Goal: Entertainment & Leisure: Browse casually

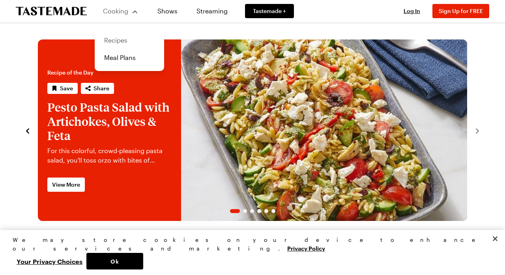
click at [120, 41] on link "Recipes" at bounding box center [129, 40] width 60 height 17
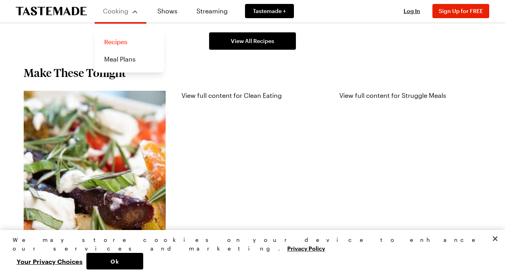
scroll to position [702, 0]
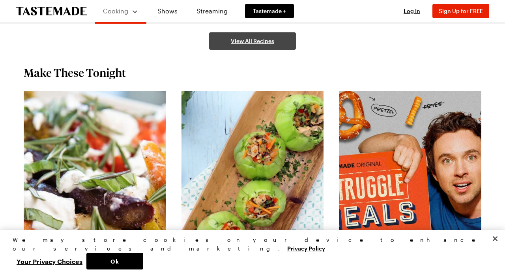
click at [246, 38] on span "View All Recipes" at bounding box center [252, 41] width 43 height 8
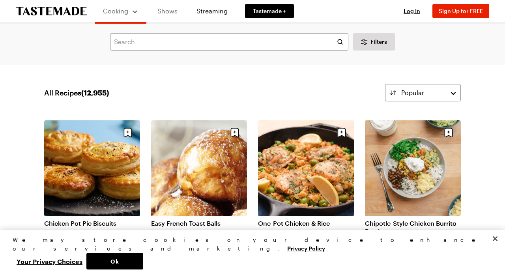
click at [168, 11] on link "Shows" at bounding box center [167, 11] width 36 height 22
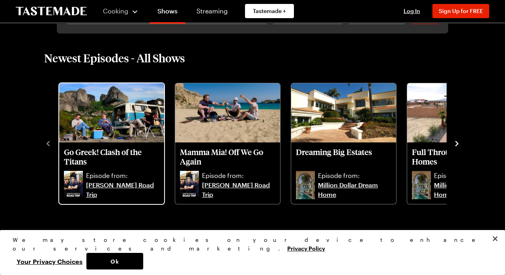
scroll to position [190, 0]
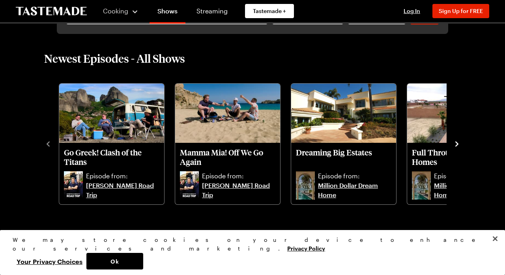
click at [457, 143] on icon "navigate to next item" at bounding box center [456, 143] width 3 height 5
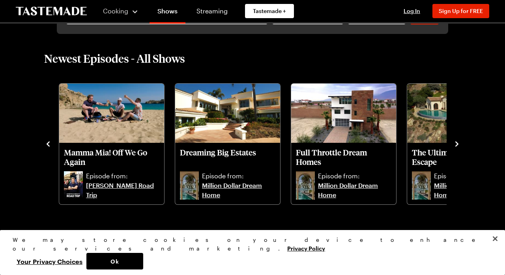
click at [458, 143] on icon "navigate to next item" at bounding box center [456, 143] width 3 height 5
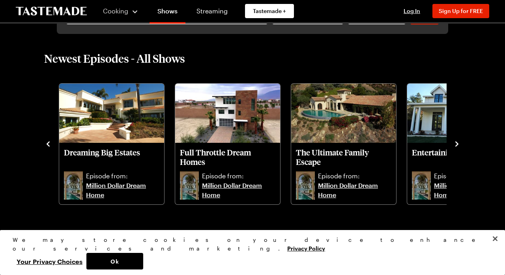
click at [458, 143] on icon "navigate to next item" at bounding box center [457, 144] width 8 height 8
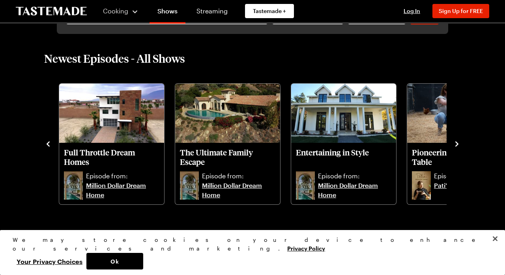
click at [458, 143] on icon "navigate to next item" at bounding box center [457, 144] width 8 height 8
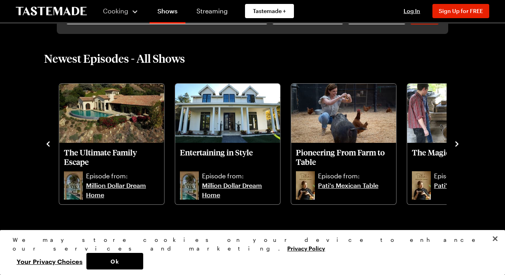
click at [458, 142] on icon "navigate to next item" at bounding box center [457, 144] width 8 height 8
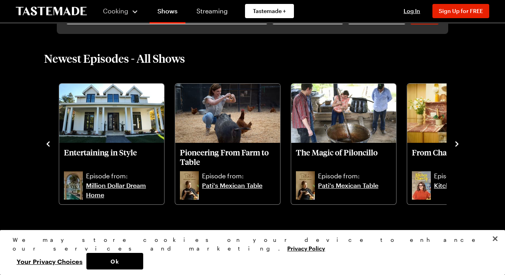
click at [458, 142] on icon "navigate to next item" at bounding box center [457, 144] width 8 height 8
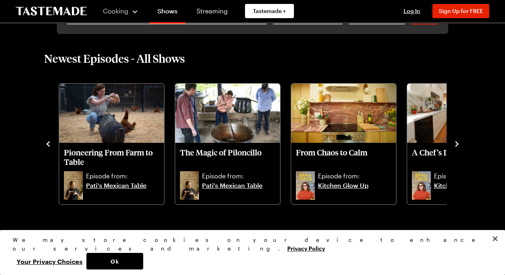
click at [458, 142] on icon "navigate to next item" at bounding box center [457, 144] width 8 height 8
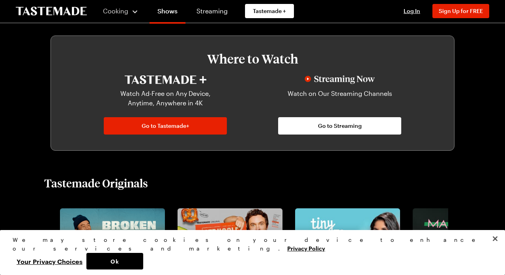
scroll to position [380, 0]
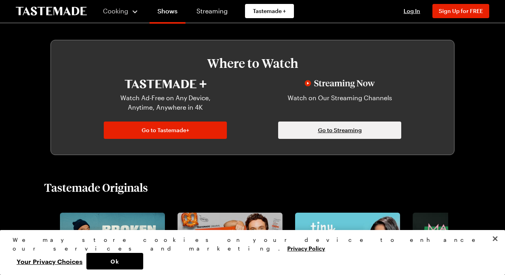
click at [334, 129] on span "Go to Streaming" at bounding box center [340, 130] width 44 height 8
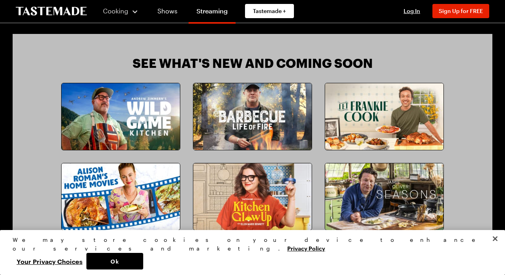
scroll to position [658, 0]
